Goal: Information Seeking & Learning: Learn about a topic

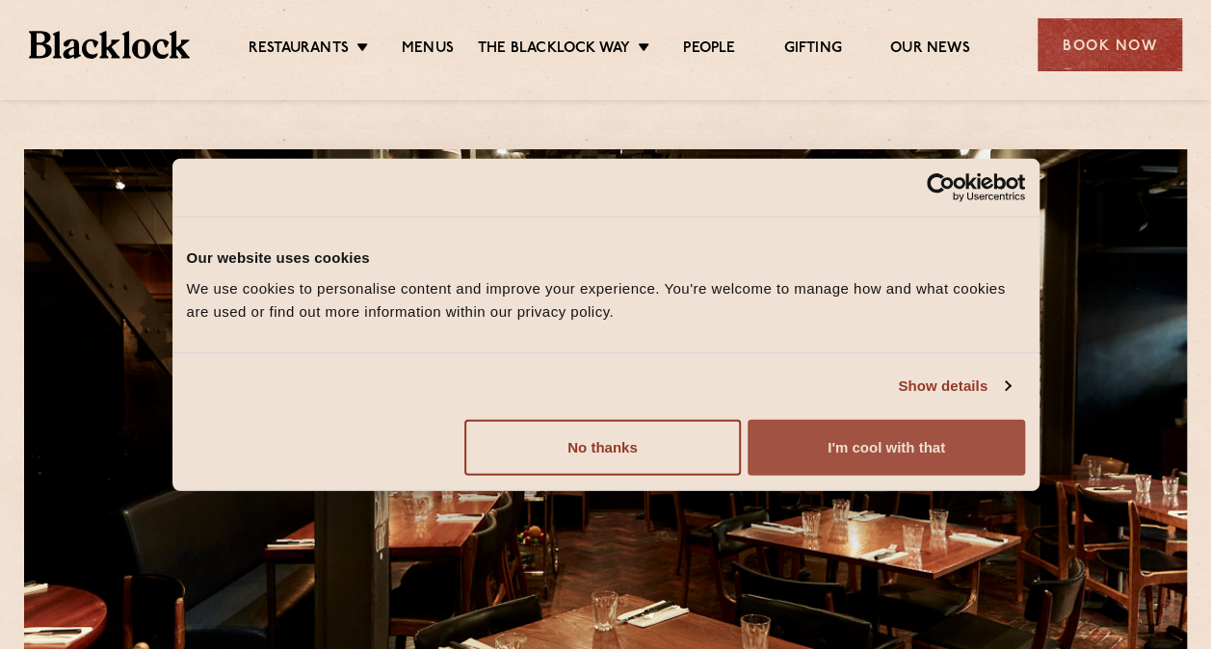
click at [928, 435] on button "I'm cool with that" at bounding box center [885, 447] width 276 height 56
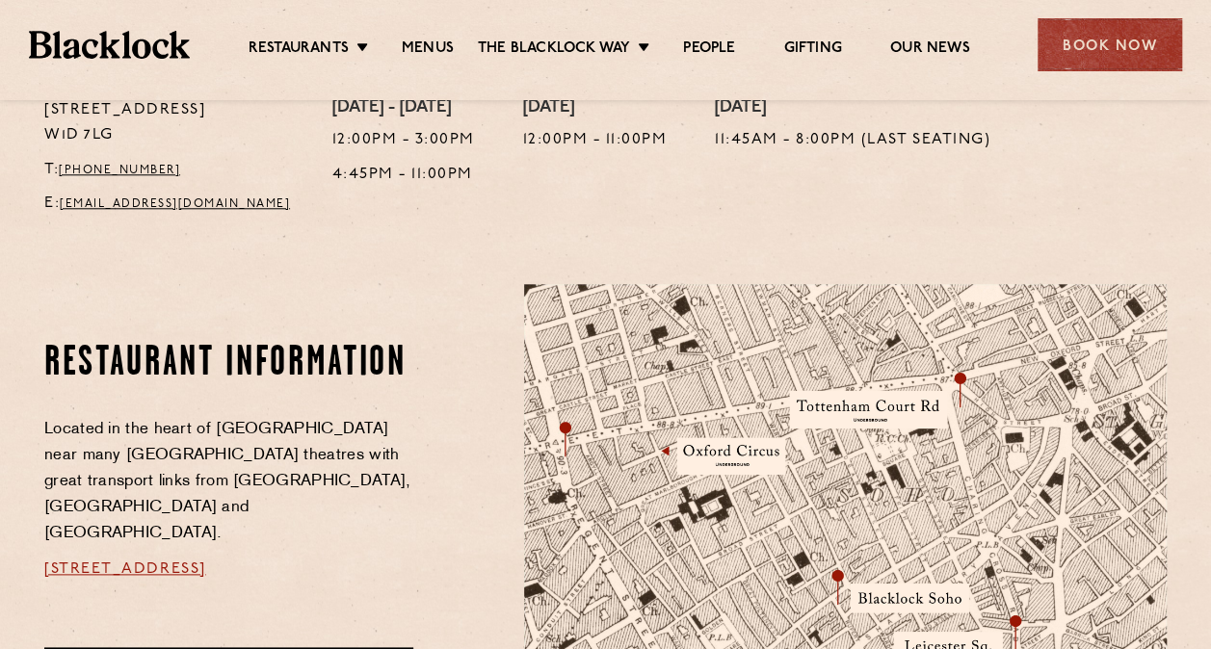
scroll to position [578, 0]
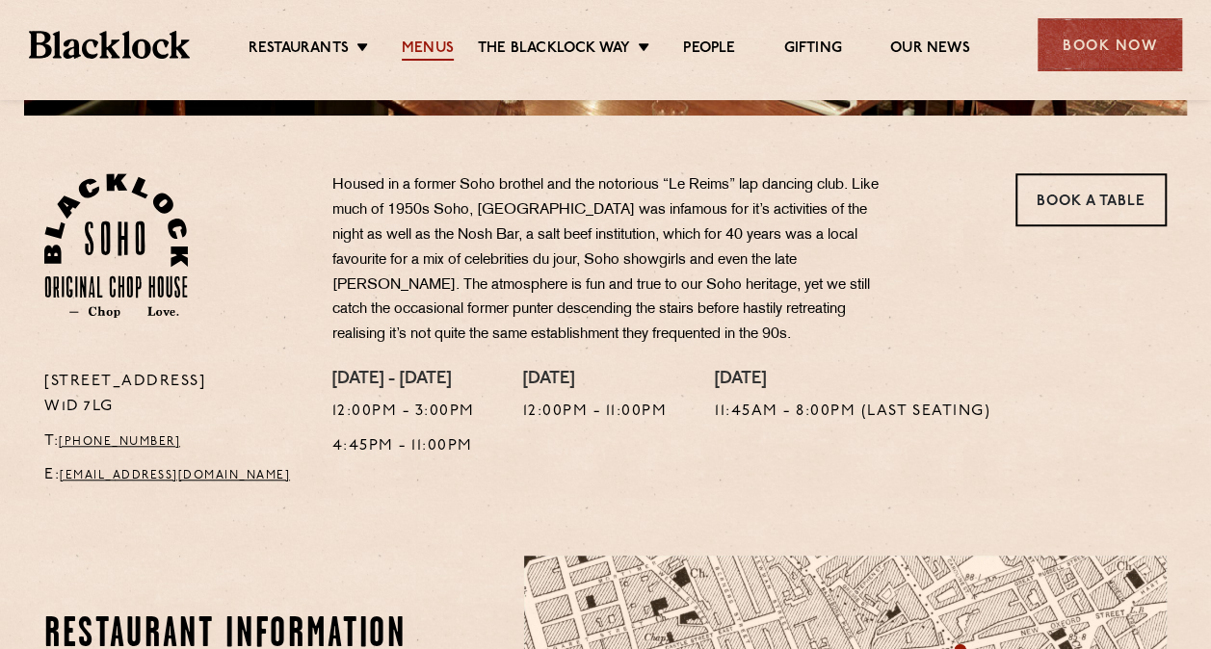
click at [441, 41] on link "Menus" at bounding box center [428, 49] width 52 height 21
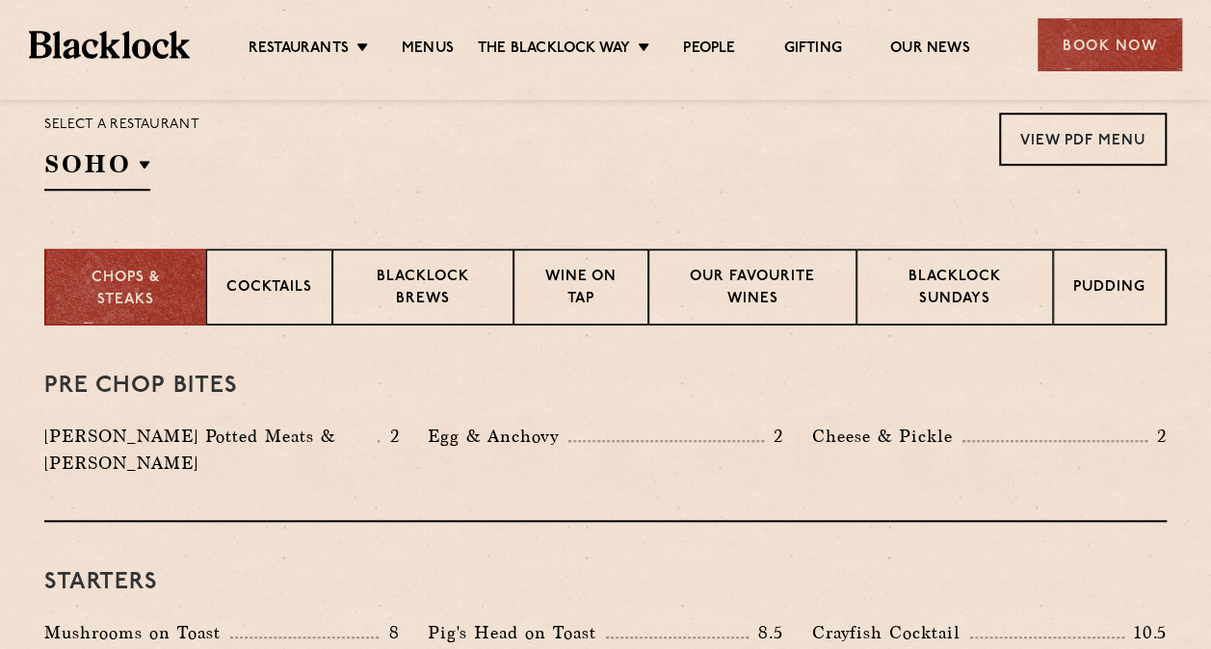
scroll to position [674, 0]
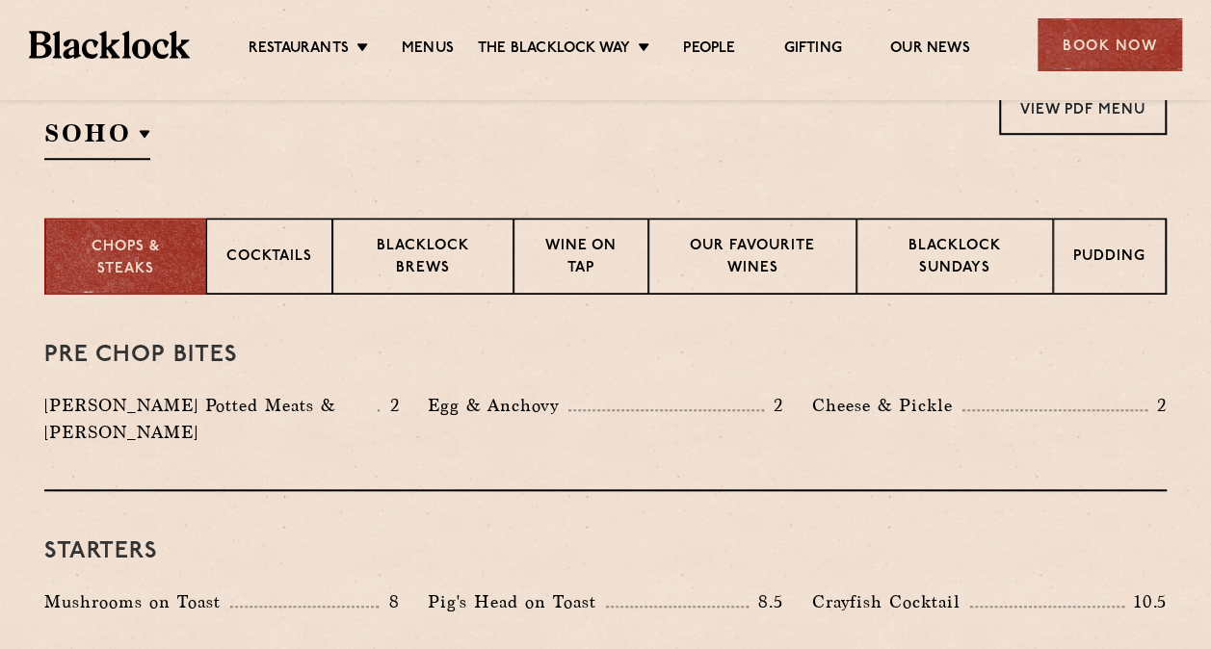
drag, startPoint x: 1098, startPoint y: 261, endPoint x: 1062, endPoint y: 300, distance: 53.2
click at [1098, 260] on p "Pudding" at bounding box center [1109, 259] width 72 height 24
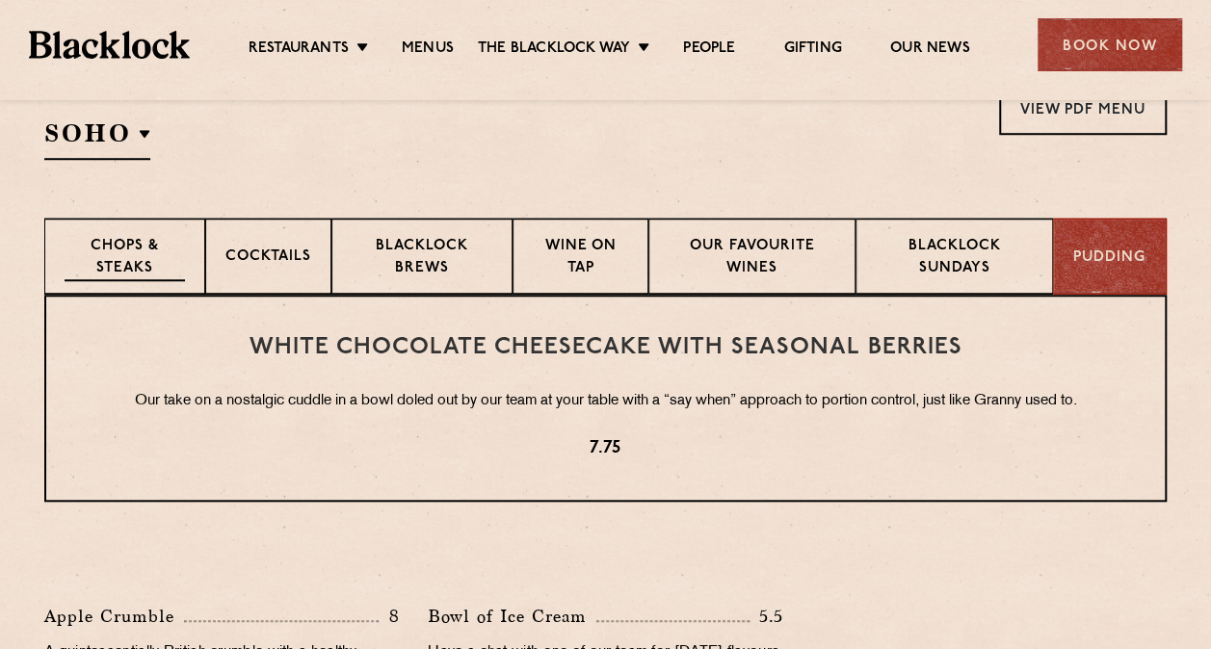
click at [126, 254] on p "Chops & Steaks" at bounding box center [125, 258] width 120 height 45
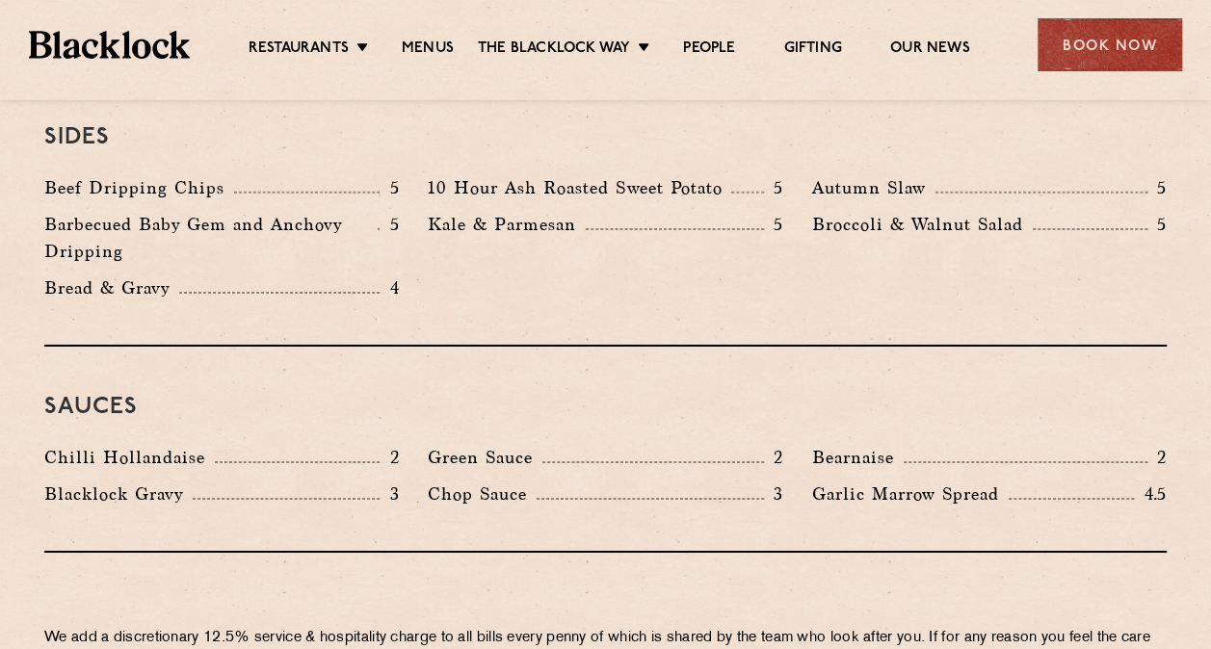
scroll to position [2793, 0]
